Goal: Task Accomplishment & Management: Complete application form

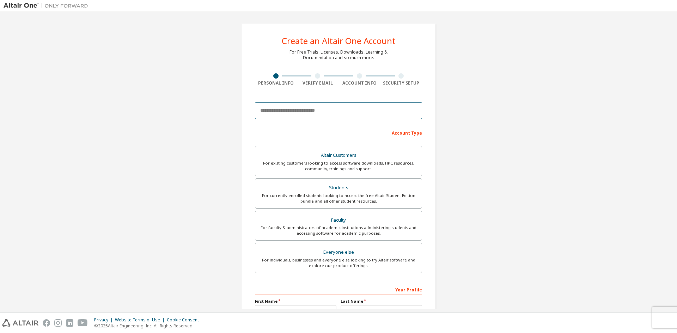
click at [284, 107] on input "email" at bounding box center [338, 110] width 167 height 17
type input "**********"
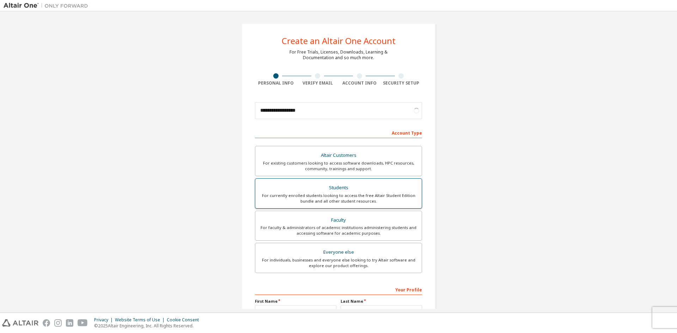
click at [319, 189] on div "Students" at bounding box center [339, 188] width 158 height 10
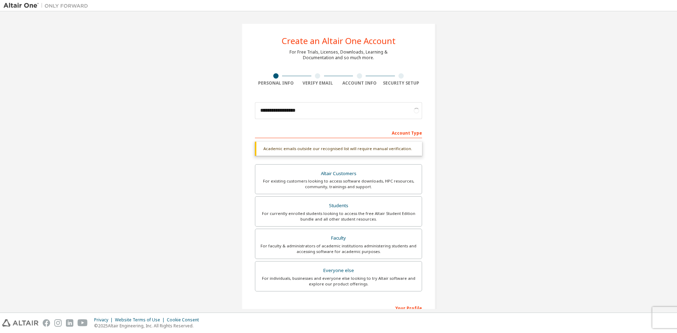
scroll to position [97, 0]
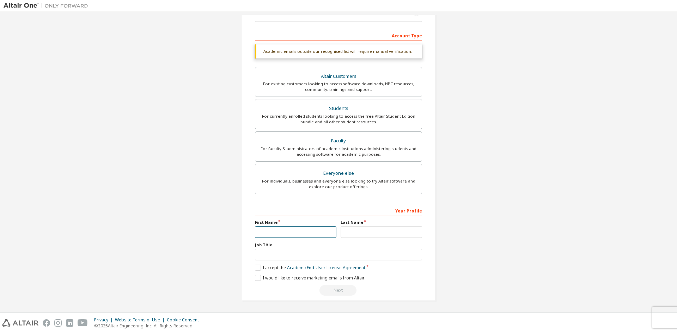
click at [267, 230] on input "text" at bounding box center [295, 232] width 81 height 12
type input "*****"
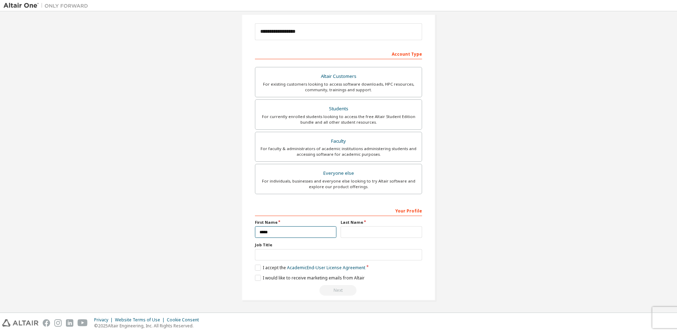
scroll to position [79, 0]
click at [396, 229] on input "text" at bounding box center [381, 232] width 81 height 12
type input "****"
click at [327, 252] on input "text" at bounding box center [338, 255] width 167 height 12
click at [255, 267] on label "I accept the Academic End-User License Agreement" at bounding box center [310, 268] width 110 height 6
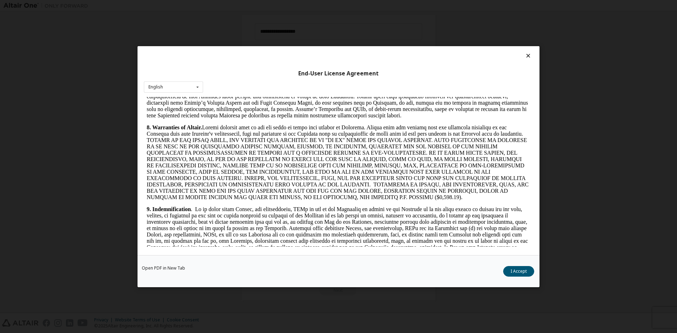
scroll to position [952, 0]
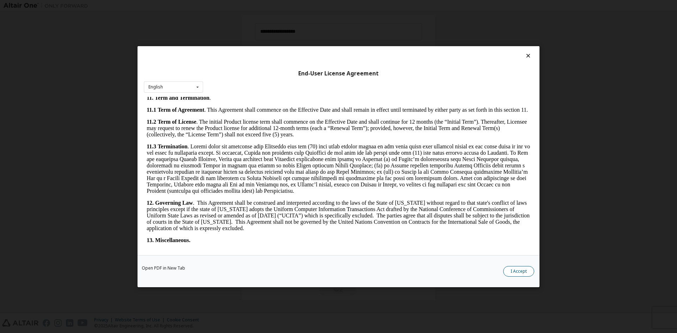
click at [519, 275] on button "I Accept" at bounding box center [518, 271] width 31 height 11
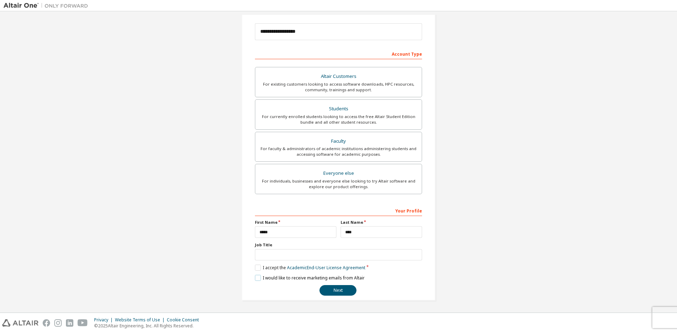
click at [256, 280] on label "I would like to receive marketing emails from Altair" at bounding box center [310, 278] width 110 height 6
click at [256, 279] on label "I would like to receive marketing emails from Altair" at bounding box center [310, 278] width 110 height 6
click at [328, 290] on button "Next" at bounding box center [337, 290] width 37 height 11
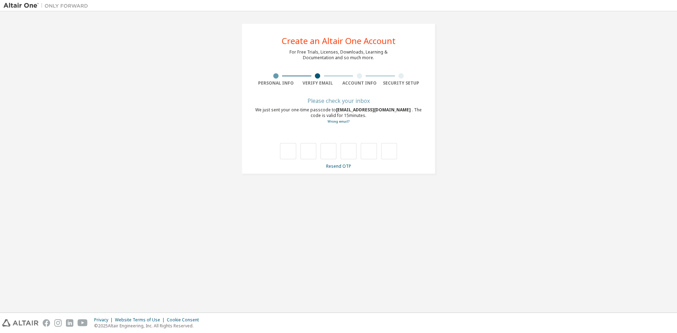
scroll to position [0, 0]
type input "*"
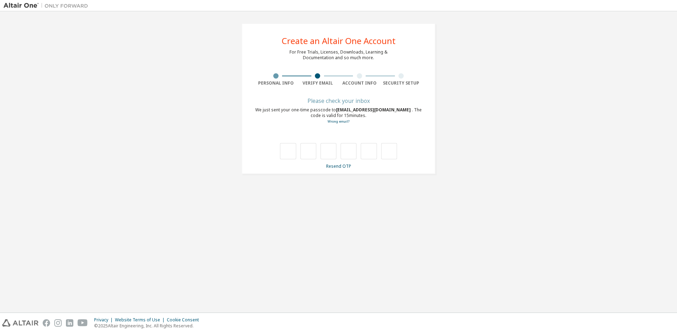
type input "*"
click at [337, 136] on div "Find and select" at bounding box center [336, 138] width 153 height 4
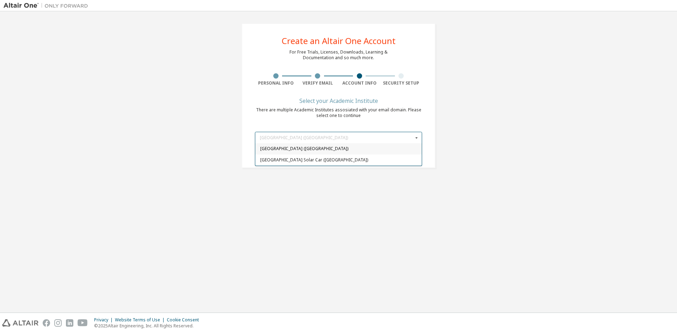
click at [335, 149] on span "University of Alberta (Canada)" at bounding box center [338, 149] width 157 height 4
type input "*****"
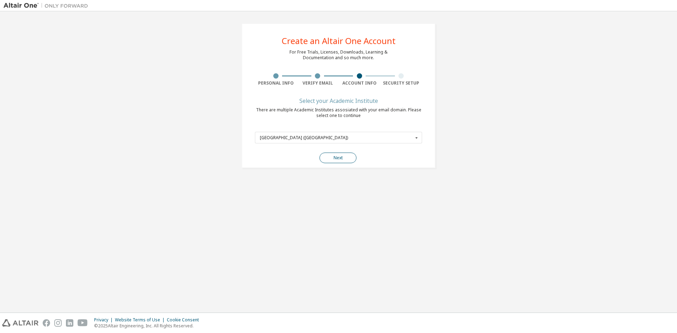
click at [328, 159] on button "Next" at bounding box center [337, 158] width 37 height 11
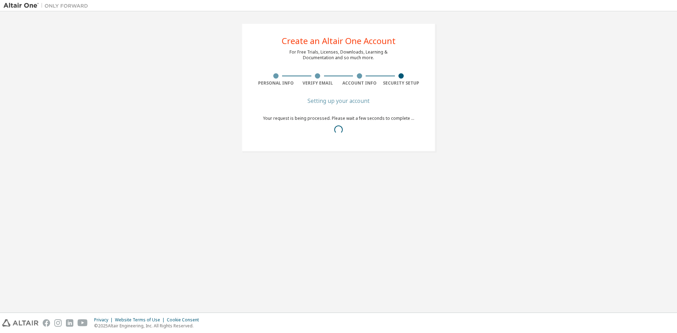
click at [482, 274] on div "Create an Altair One Account For Free Trials, Licenses, Downloads, Learning & D…" at bounding box center [339, 162] width 670 height 294
click at [495, 257] on div "Create an Altair One Account For Free Trials, Licenses, Downloads, Learning & D…" at bounding box center [339, 162] width 670 height 294
